Goal: Transaction & Acquisition: Book appointment/travel/reservation

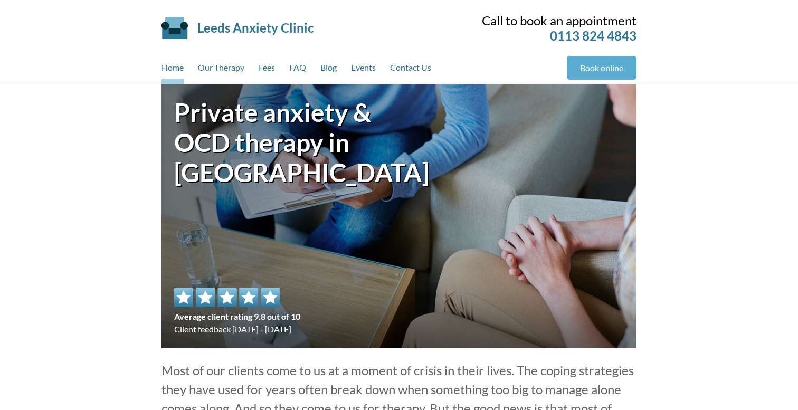
click at [580, 68] on link "Book online" at bounding box center [602, 68] width 70 height 24
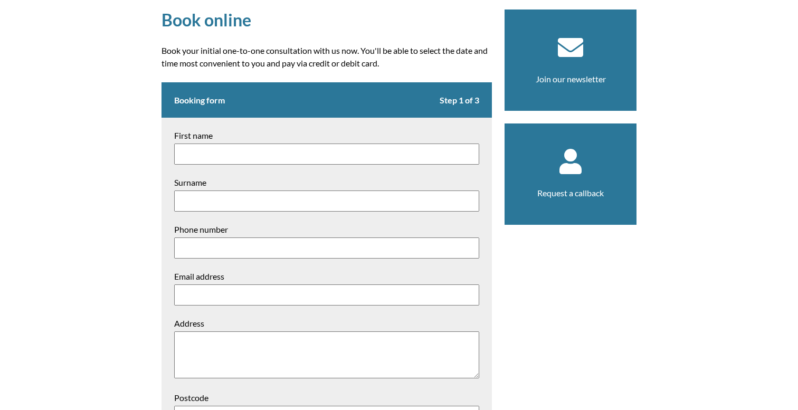
scroll to position [87, 0]
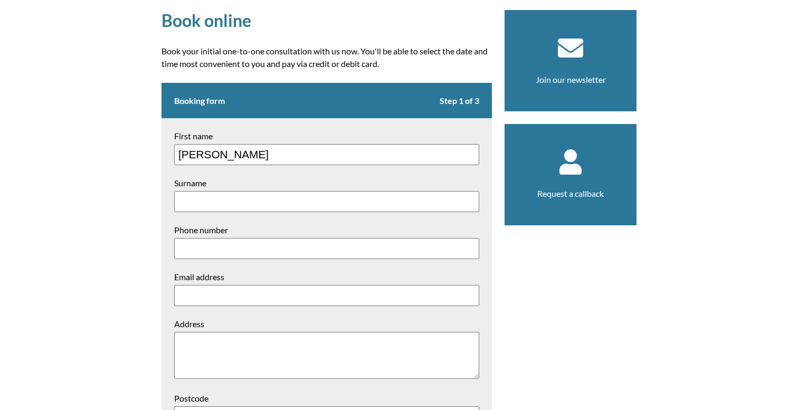
type input "William"
type input "Lundie-Sadd"
type input "07872875683"
click at [220, 296] on input "Email address" at bounding box center [326, 295] width 305 height 21
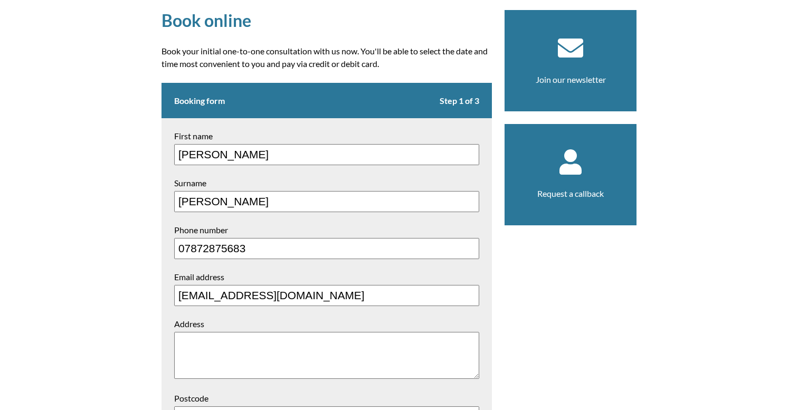
type input "wlundiesadd@gmail.com"
click at [192, 350] on textarea "Address" at bounding box center [326, 355] width 305 height 47
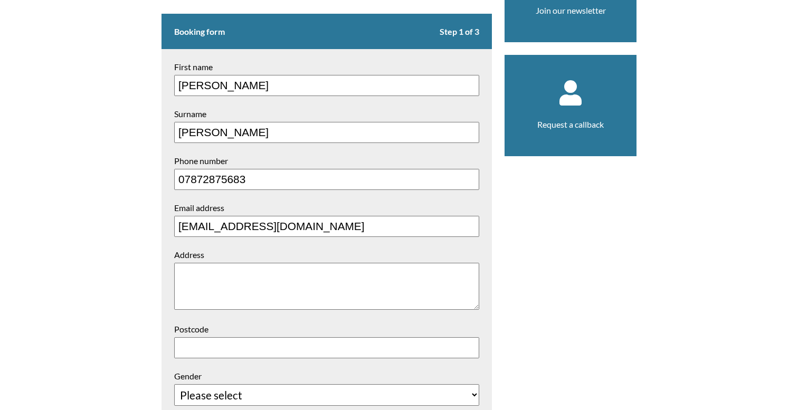
scroll to position [161, 0]
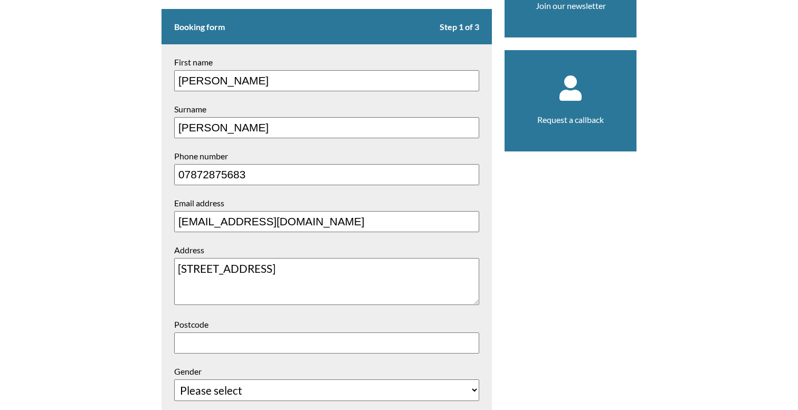
type textarea "[STREET_ADDRESS]"
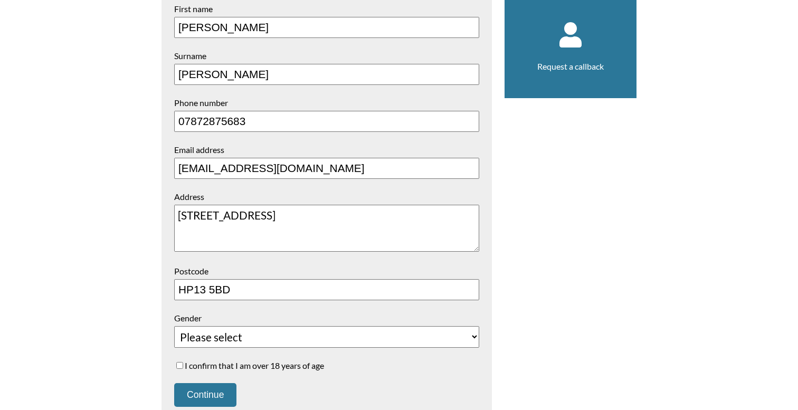
scroll to position [227, 0]
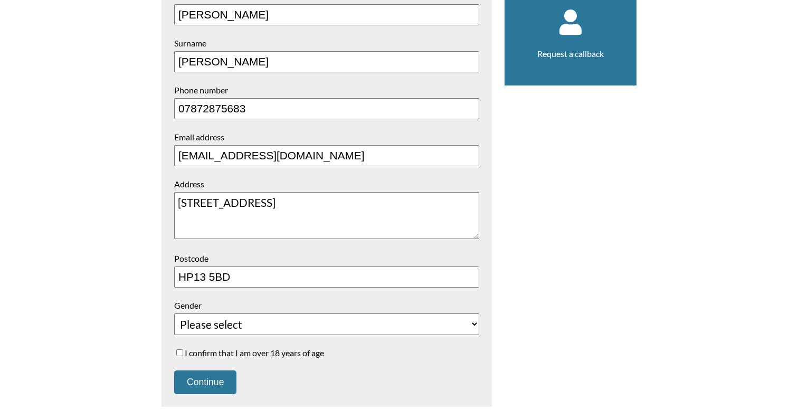
type input "HP13 5BD"
select select "Male"
click at [184, 348] on label "I confirm that I am over 18 years of age" at bounding box center [326, 353] width 305 height 10
click at [183, 350] on input "I confirm that I am over 18 years of age" at bounding box center [179, 353] width 7 height 7
checkbox input "true"
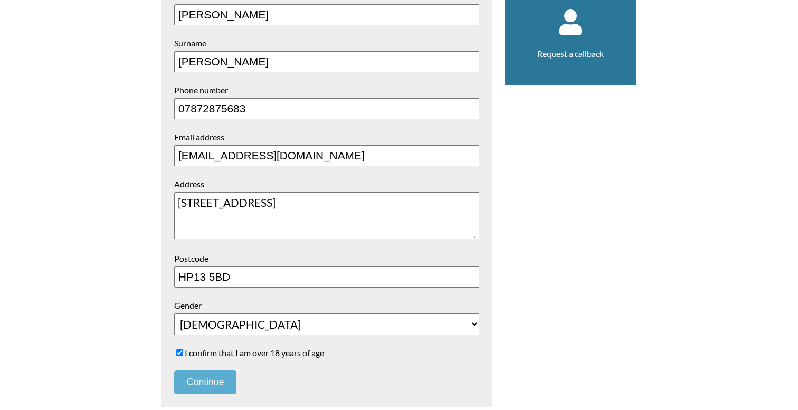
click at [210, 381] on button "Continue" at bounding box center [205, 383] width 62 height 24
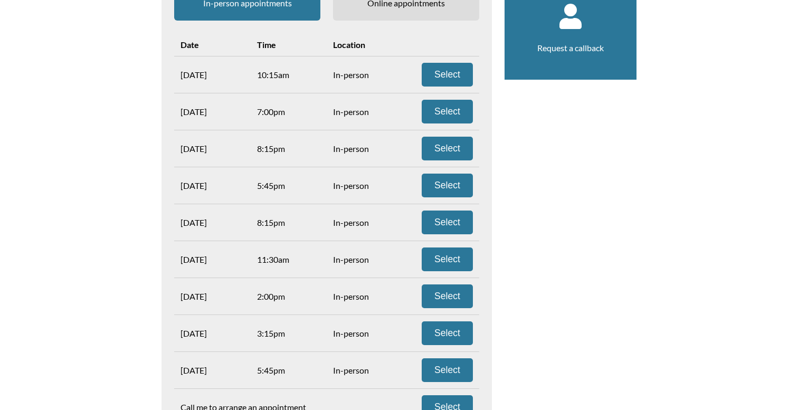
scroll to position [220, 0]
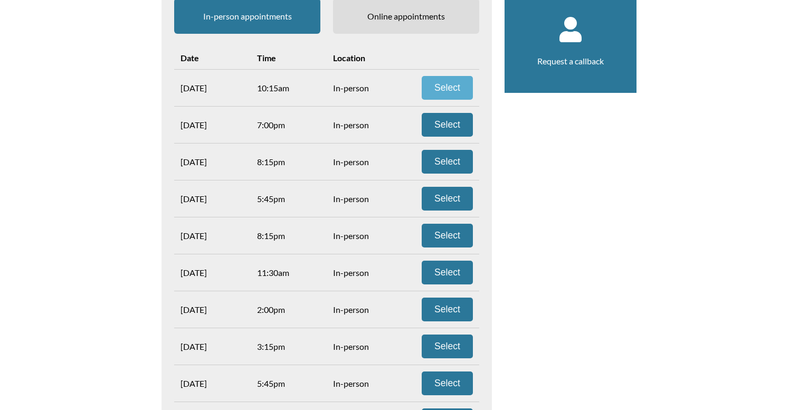
click at [436, 85] on button "Select" at bounding box center [447, 88] width 51 height 24
click at [407, 26] on span "Online appointments" at bounding box center [406, 15] width 146 height 35
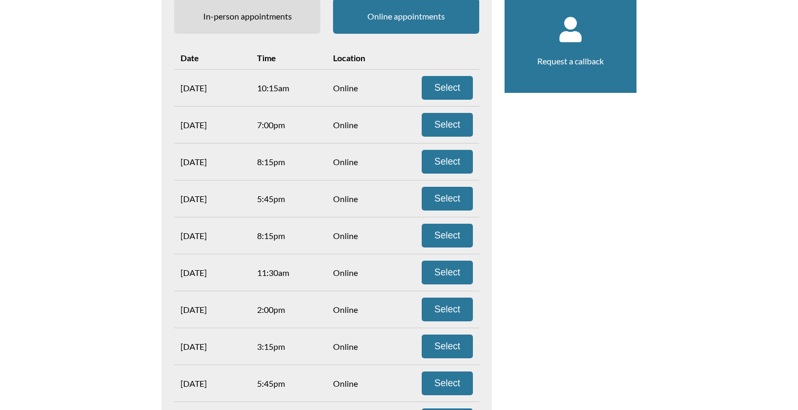
click at [287, 26] on span "In-person appointments" at bounding box center [247, 15] width 146 height 35
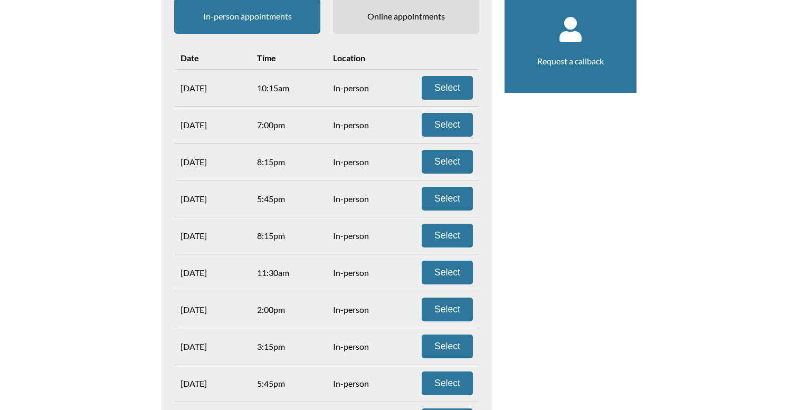
click at [364, 27] on span "Online appointments" at bounding box center [406, 15] width 146 height 35
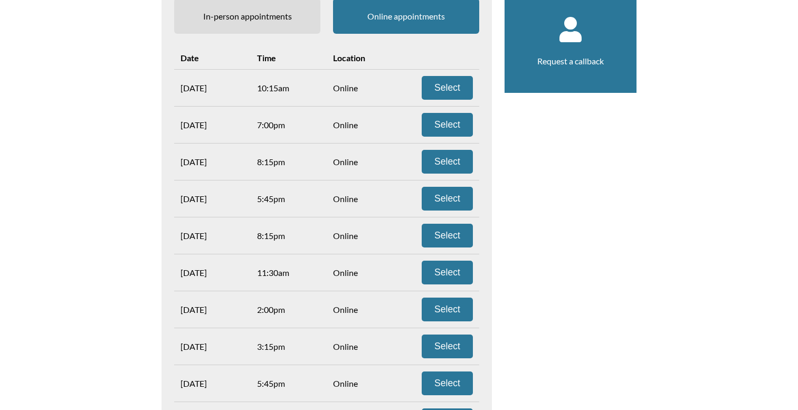
click at [295, 26] on span "In-person appointments" at bounding box center [247, 15] width 146 height 35
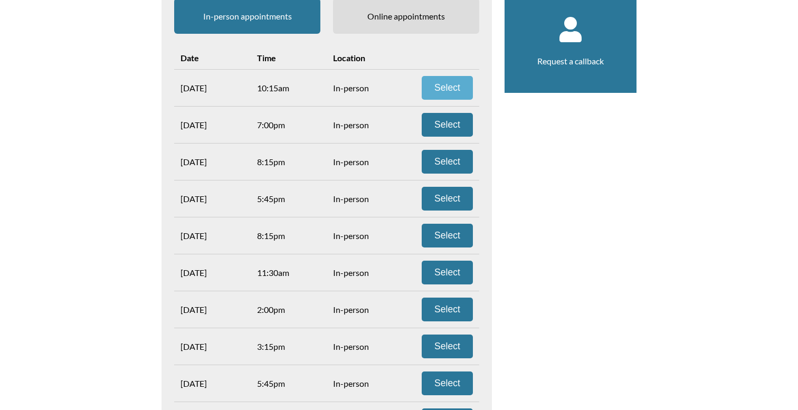
click at [458, 89] on button "Select" at bounding box center [447, 88] width 51 height 24
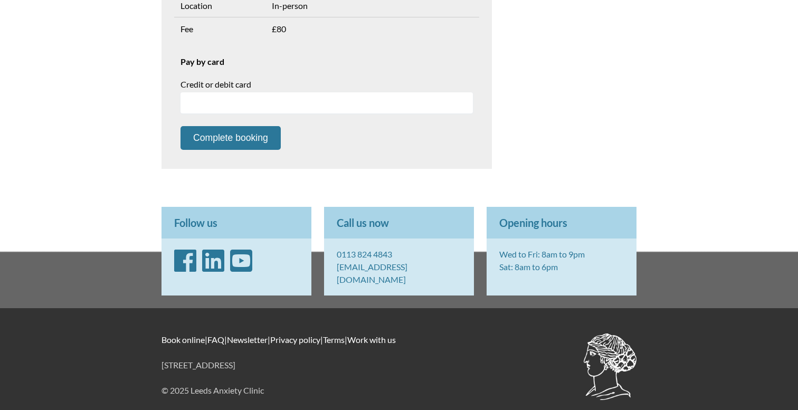
scroll to position [429, 0]
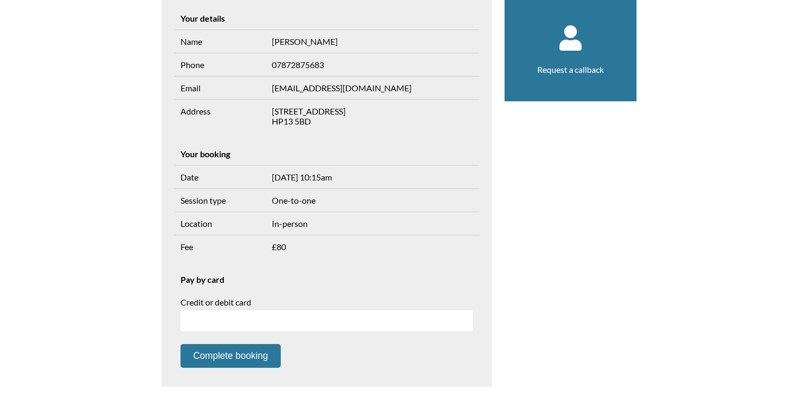
scroll to position [213, 0]
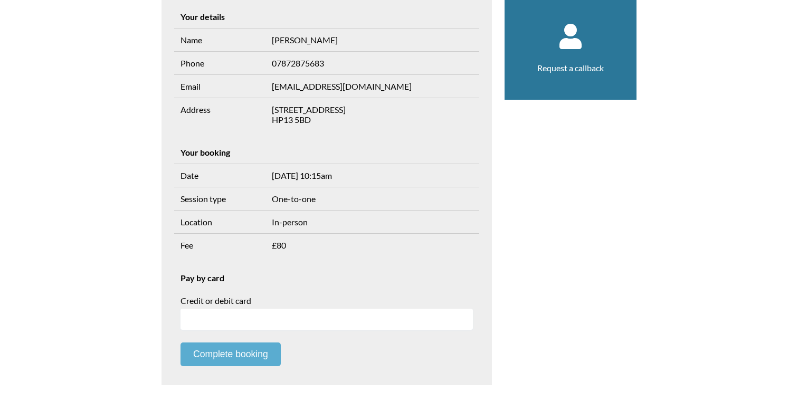
click at [256, 347] on button "Complete booking" at bounding box center [231, 355] width 100 height 24
